Goal: Information Seeking & Learning: Learn about a topic

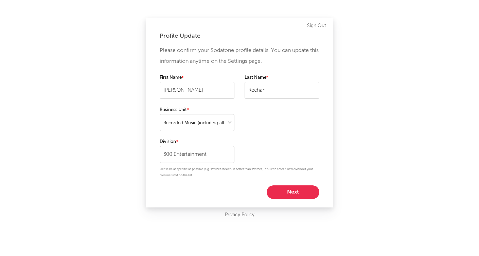
select select "recorded_music"
click at [282, 189] on button "Next" at bounding box center [293, 193] width 53 height 14
select select "marketing"
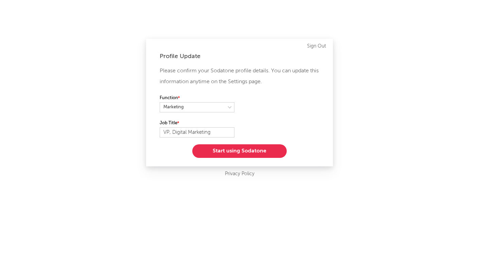
click at [257, 148] on button "Start using Sodatone" at bounding box center [239, 151] width 95 height 14
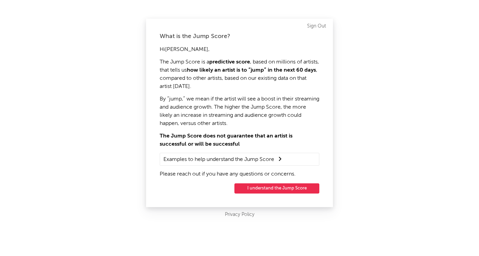
click at [294, 189] on button "I understand the Jump Score" at bounding box center [277, 189] width 85 height 10
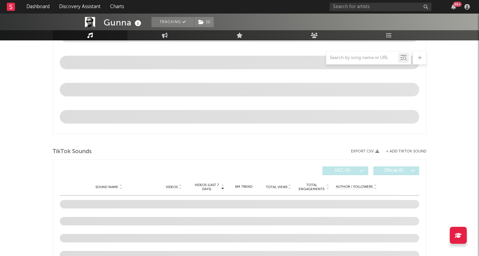
select select "6m"
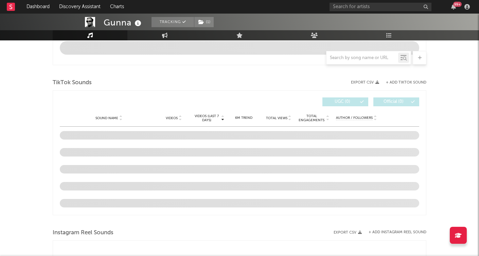
scroll to position [415, 0]
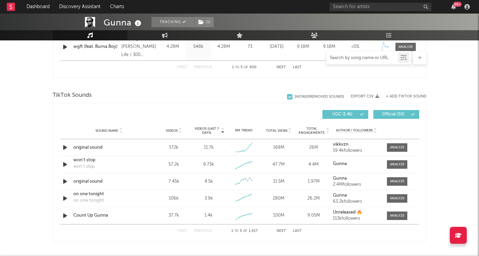
click at [349, 61] on input "text" at bounding box center [363, 57] width 72 height 5
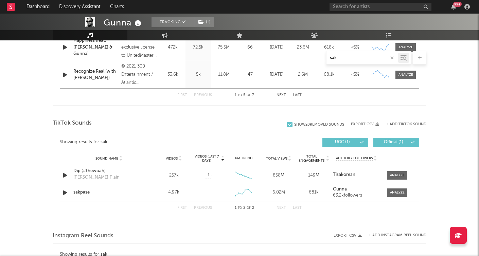
scroll to position [382, 0]
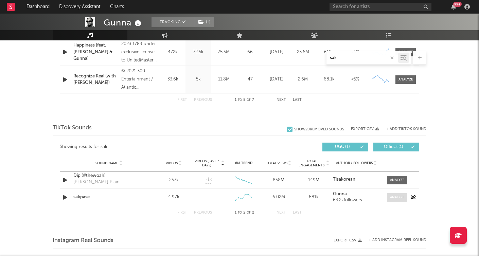
type input "sak"
click at [393, 195] on div at bounding box center [397, 197] width 15 height 5
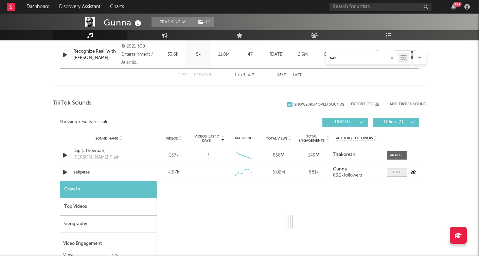
select select "1w"
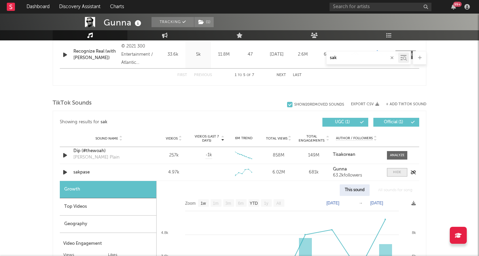
scroll to position [491, 0]
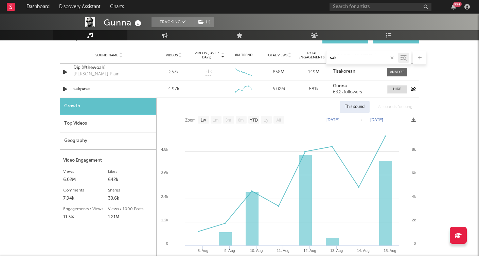
click at [79, 87] on div "sakpase" at bounding box center [108, 89] width 71 height 7
